Goal: Task Accomplishment & Management: Use online tool/utility

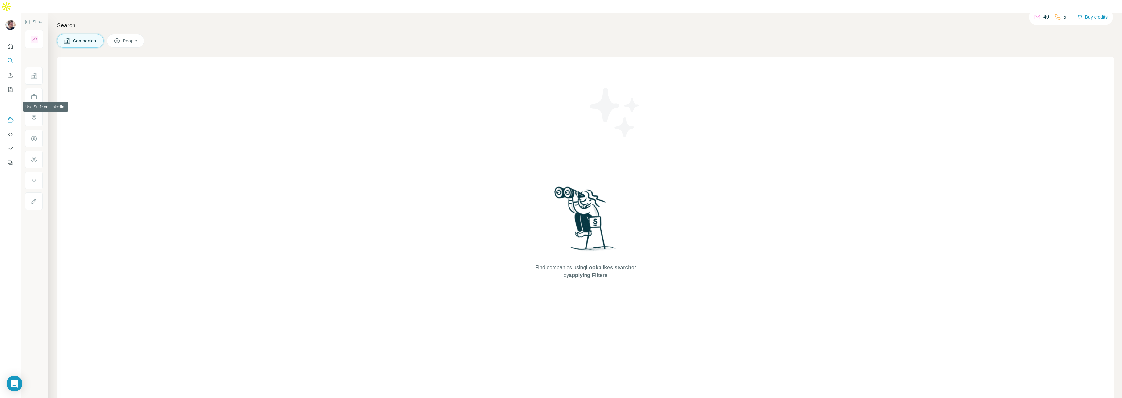
click at [9, 117] on icon "Use Surfe on LinkedIn" at bounding box center [10, 120] width 7 height 7
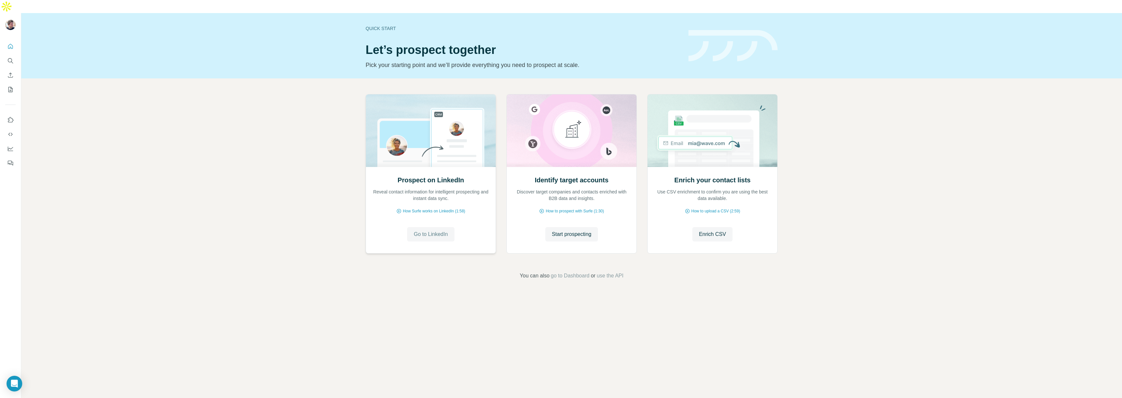
click at [438, 230] on span "Go to LinkedIn" at bounding box center [431, 234] width 34 height 8
